Goal: Information Seeking & Learning: Compare options

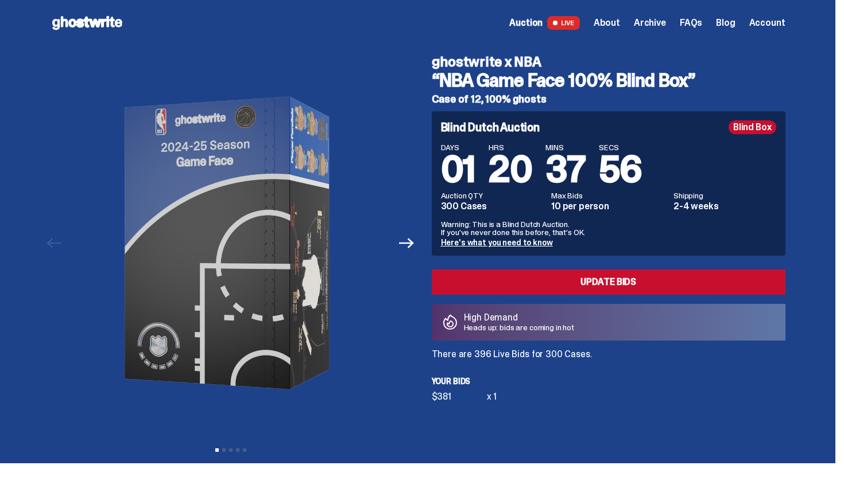
click at [119, 31] on icon at bounding box center [86, 23] width 73 height 18
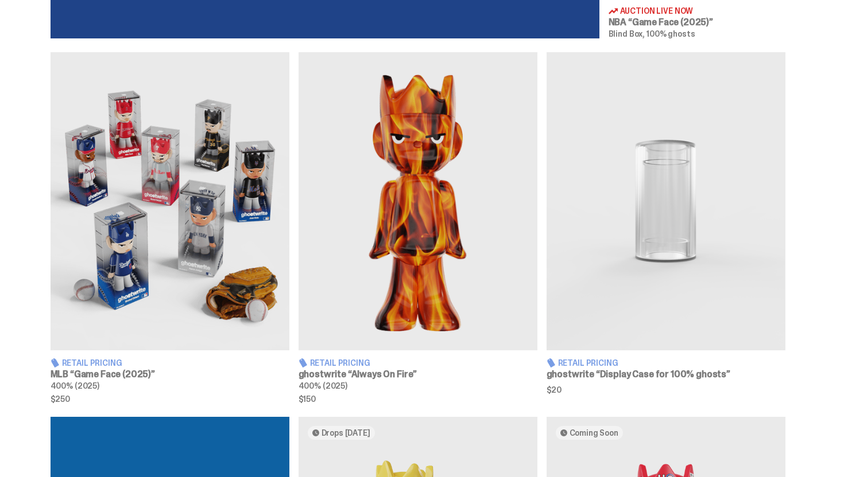
scroll to position [604, 0]
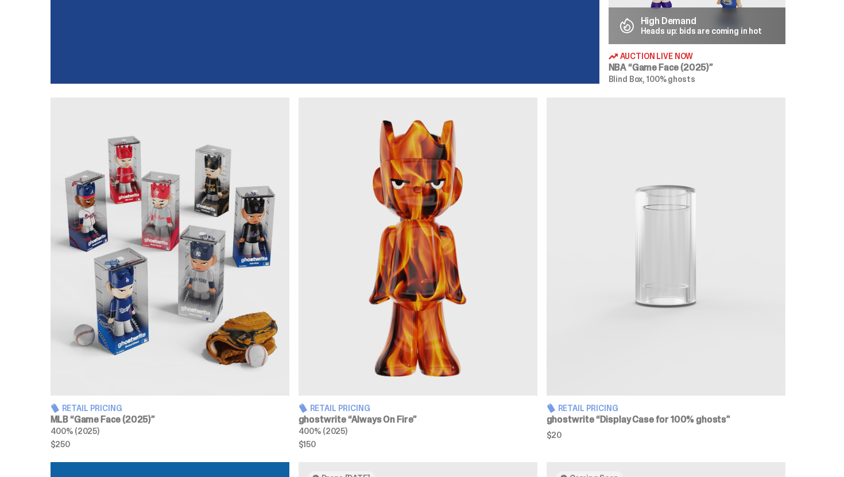
click at [143, 135] on img at bounding box center [169, 247] width 239 height 298
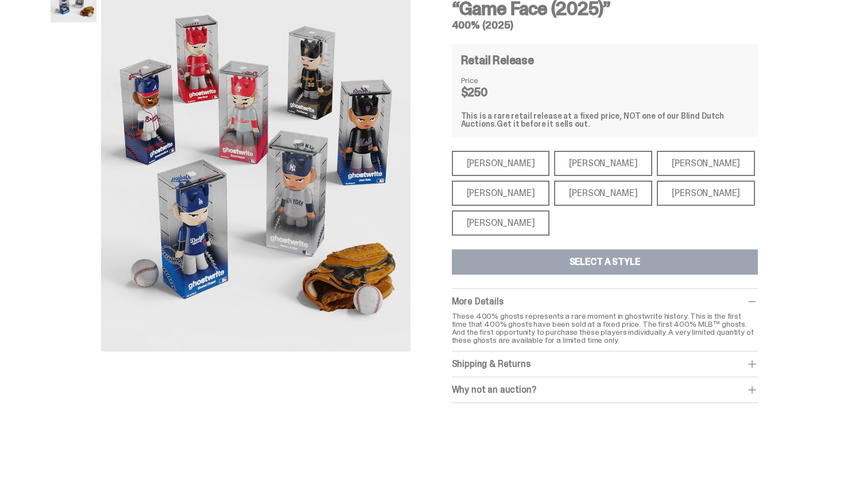
scroll to position [96, 0]
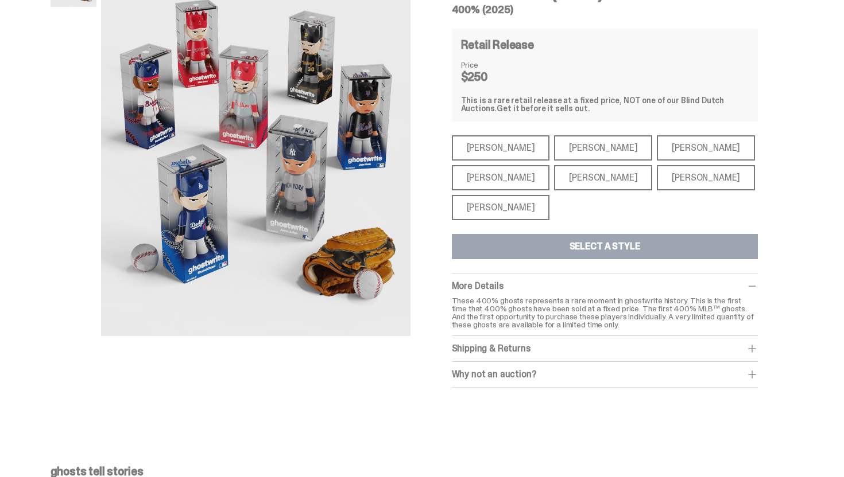
click at [592, 180] on div "[PERSON_NAME]" at bounding box center [603, 177] width 98 height 25
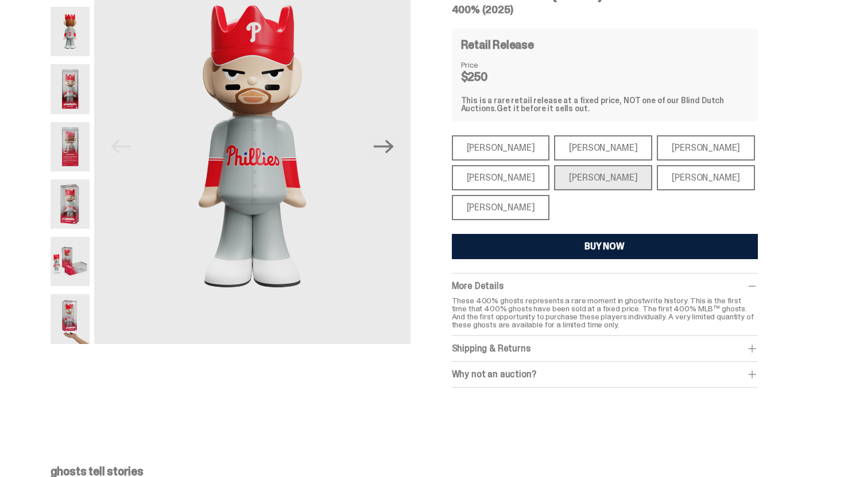
click at [477, 208] on div "[PERSON_NAME]" at bounding box center [501, 207] width 98 height 25
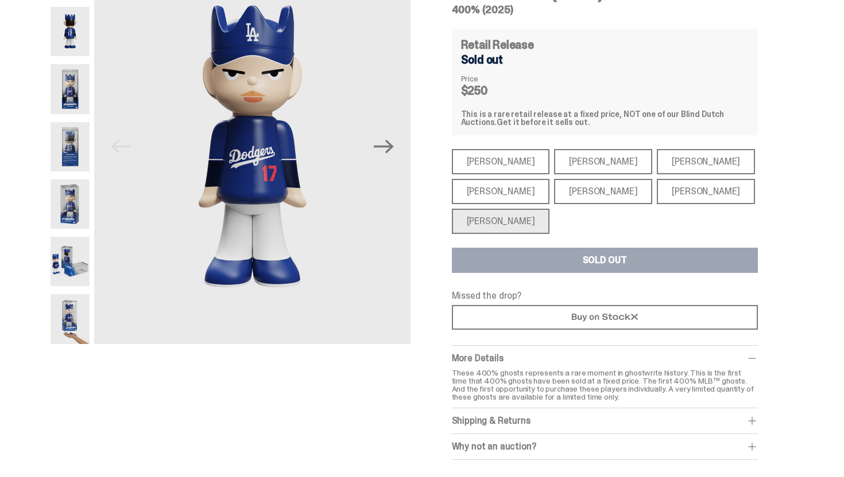
click at [482, 193] on div "[PERSON_NAME]" at bounding box center [501, 191] width 98 height 25
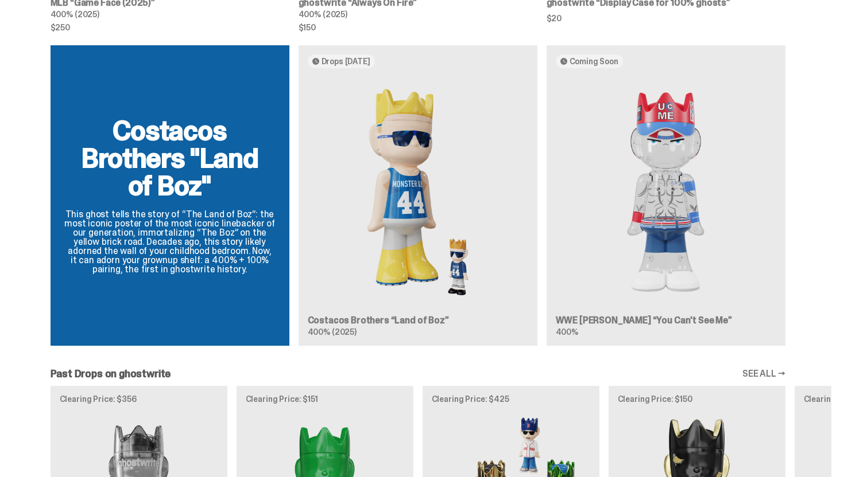
scroll to position [1126, 0]
